Goal: Find specific page/section: Find specific page/section

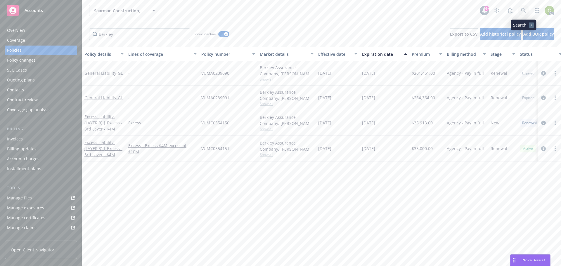
click at [526, 11] on link at bounding box center [523, 11] width 12 height 12
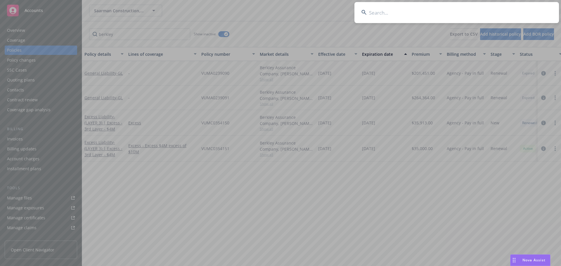
type input "VTLGL01515600"
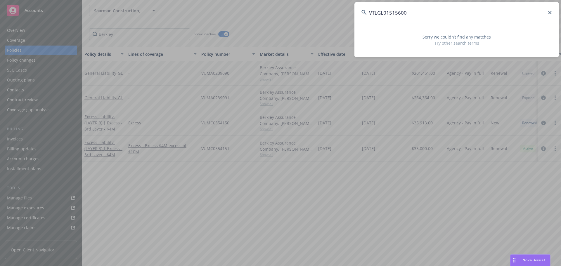
drag, startPoint x: 412, startPoint y: 11, endPoint x: 310, endPoint y: 11, distance: 102.5
click at [310, 11] on div "VTLGL01515600 Sorry we couldn’t find any matches Try other search terms" at bounding box center [280, 133] width 561 height 266
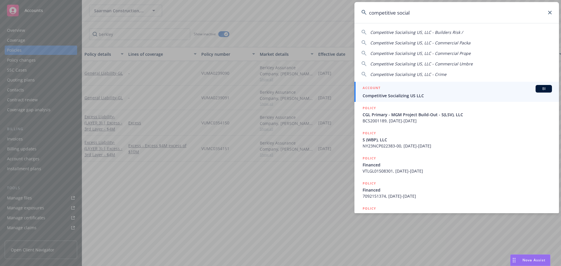
type input "competitive social"
click at [410, 95] on span "Competitive Socializing US LLC" at bounding box center [456, 96] width 189 height 6
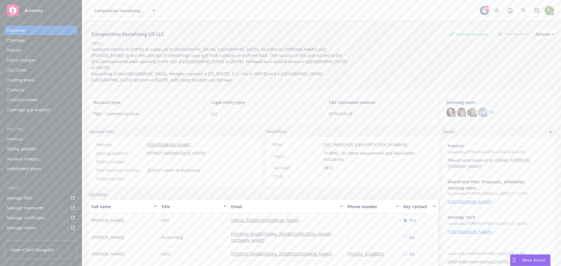
click at [20, 48] on div "Policies" at bounding box center [14, 50] width 15 height 9
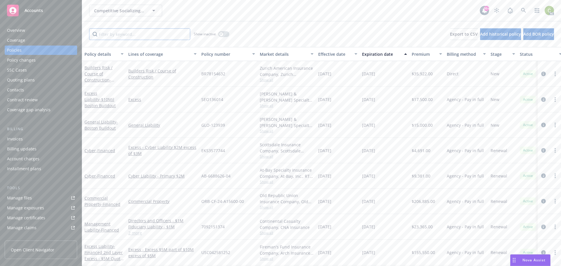
paste input "VTLGL01515600"
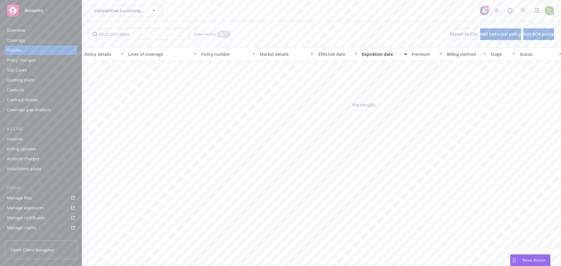
click at [221, 33] on icon "button" at bounding box center [221, 34] width 2 height 2
drag, startPoint x: 119, startPoint y: 33, endPoint x: 72, endPoint y: 36, distance: 47.7
click at [72, 36] on div "Accounts Overview Coverage Policies Policy changes SSC Cases Quoting plans Cont…" at bounding box center [280, 133] width 561 height 266
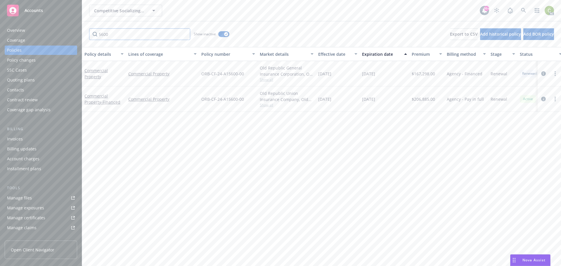
drag, startPoint x: 135, startPoint y: 36, endPoint x: 65, endPoint y: 31, distance: 70.5
click at [65, 31] on div "Accounts Overview Coverage Policies Policy changes SSC Cases Quoting plans Cont…" at bounding box center [280, 133] width 561 height 266
paste input "VTLGL0151"
type input "VTLGL01515600"
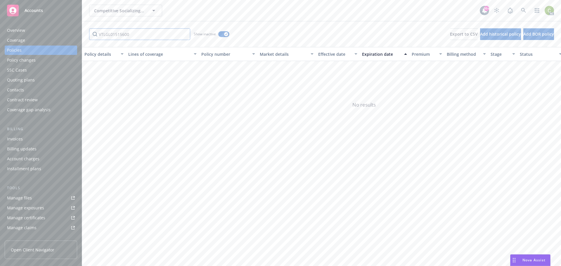
click at [183, 35] on input "VTLGL01515600" at bounding box center [139, 34] width 101 height 12
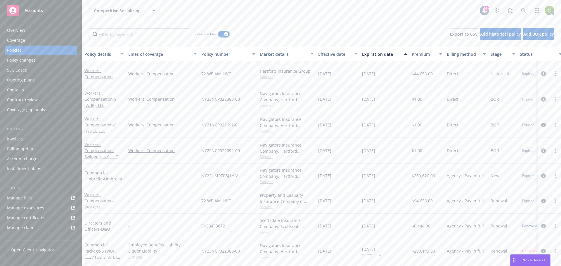
click at [224, 35] on button "button" at bounding box center [223, 34] width 11 height 6
